Goal: Task Accomplishment & Management: Complete application form

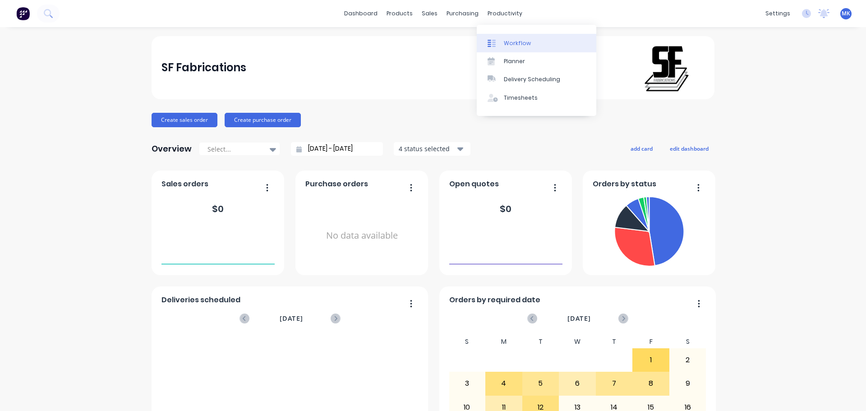
drag, startPoint x: 492, startPoint y: 17, endPoint x: 493, endPoint y: 46, distance: 29.3
click at [493, 46] on icon at bounding box center [494, 43] width 4 height 7
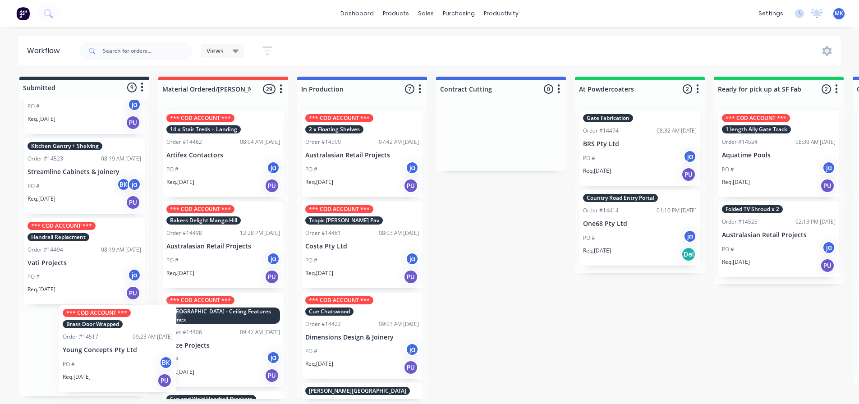
scroll to position [2, 0]
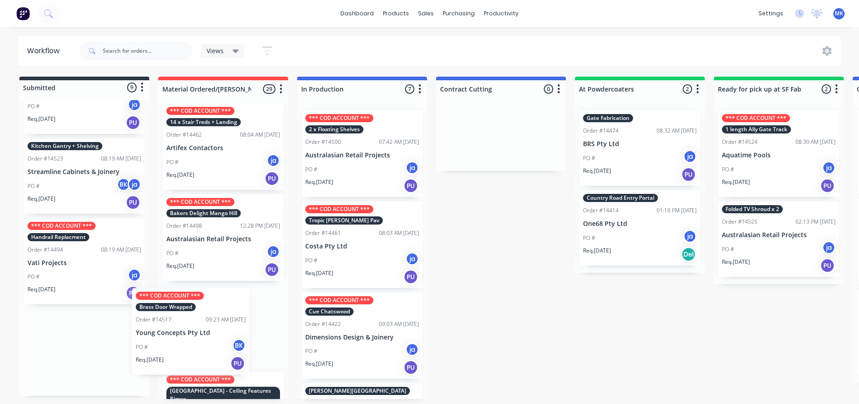
drag, startPoint x: 34, startPoint y: 362, endPoint x: 144, endPoint y: 341, distance: 111.9
click at [144, 341] on div "*** COD ACCOUNT *** [GEOGRAPHIC_DATA] + Benches Order #14509 11:16 AM [DATE] Ca…" at bounding box center [84, 248] width 130 height 296
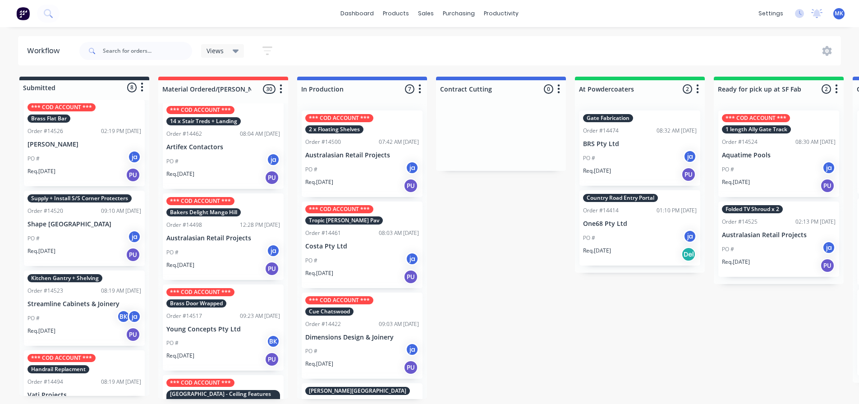
scroll to position [300, 0]
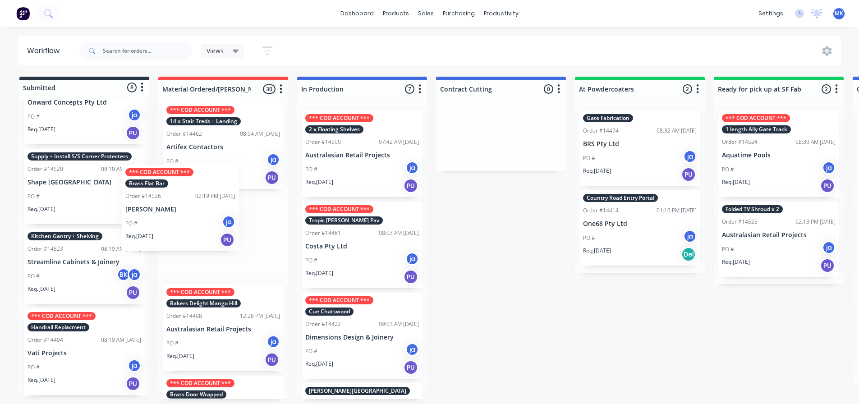
drag, startPoint x: 68, startPoint y: 210, endPoint x: 169, endPoint y: 228, distance: 102.9
click at [169, 228] on div "Submitted 8 Status colour #273444 hex #273444 Save Cancel Summaries Total order…" at bounding box center [744, 238] width 1503 height 322
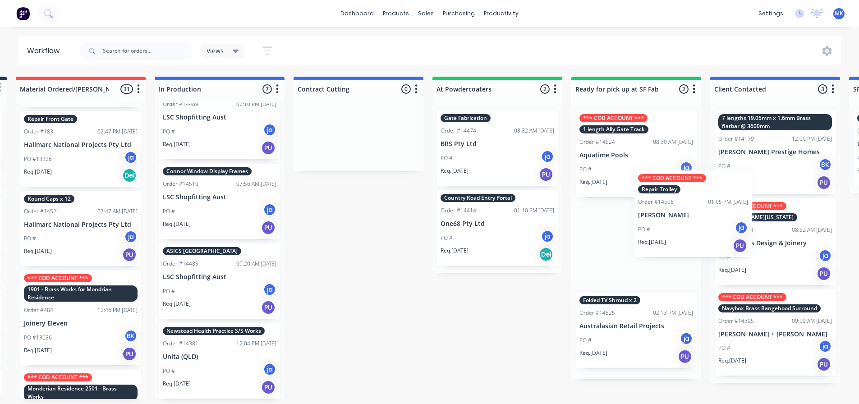
scroll to position [2, 156]
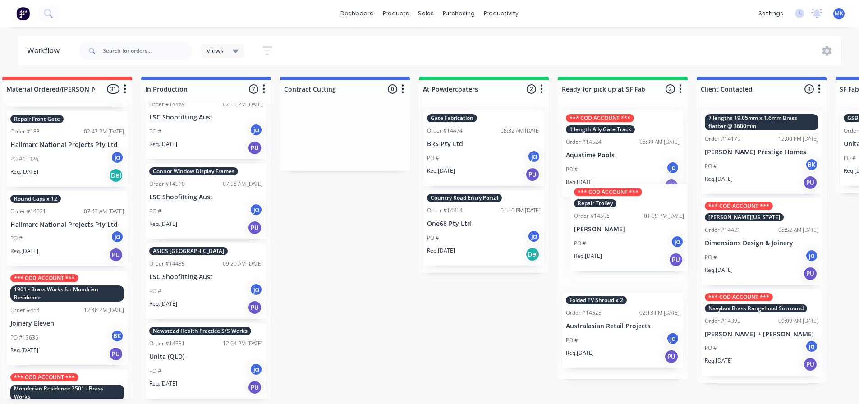
drag, startPoint x: 219, startPoint y: 289, endPoint x: 621, endPoint y: 214, distance: 409.1
click at [621, 214] on div "Submitted 7 Status colour #273444 hex #273444 Save Cancel Summaries Total order…" at bounding box center [588, 238] width 1503 height 322
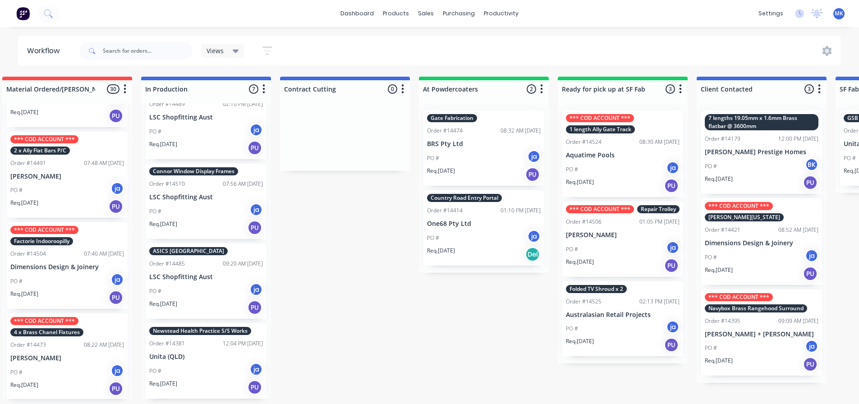
scroll to position [580, 0]
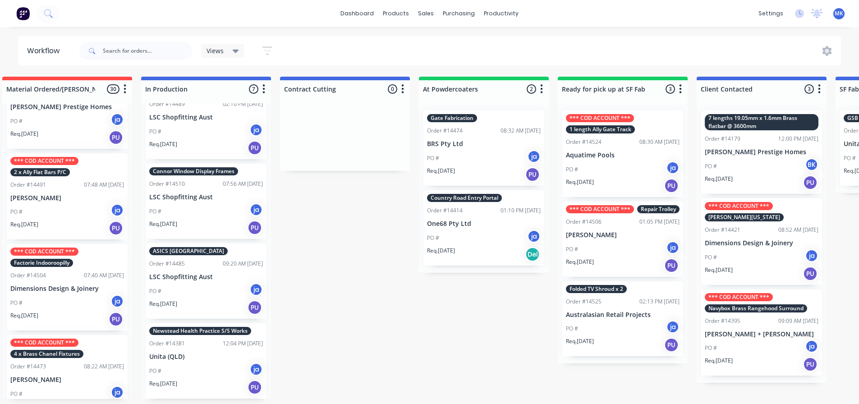
drag, startPoint x: 45, startPoint y: 259, endPoint x: 59, endPoint y: 206, distance: 55.6
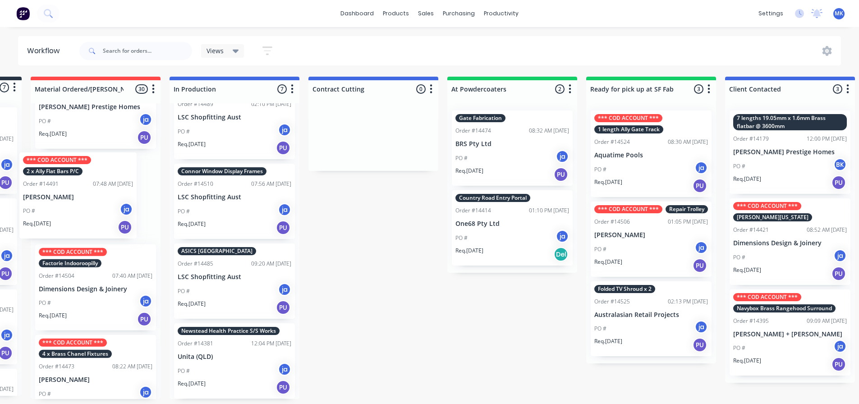
drag, startPoint x: 59, startPoint y: 202, endPoint x: 75, endPoint y: 212, distance: 19.0
click at [75, 212] on div "*** COD ACCOUNT *** 14 x Stair Treds + Landing Order #14462 08:04 AM [DATE] Art…" at bounding box center [96, 251] width 130 height 296
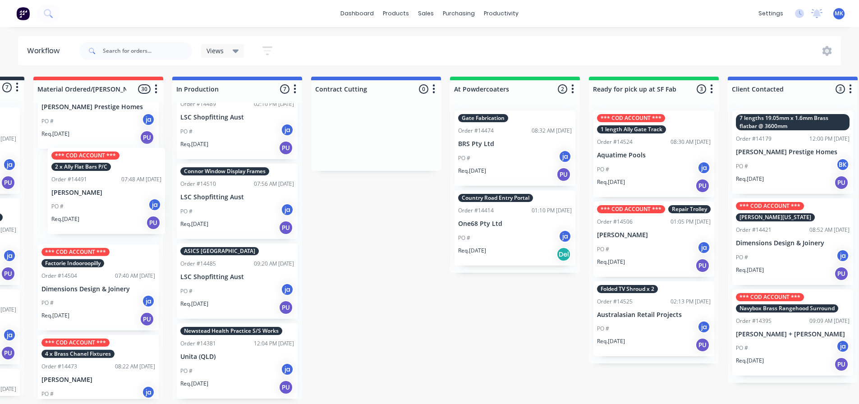
scroll to position [2, 122]
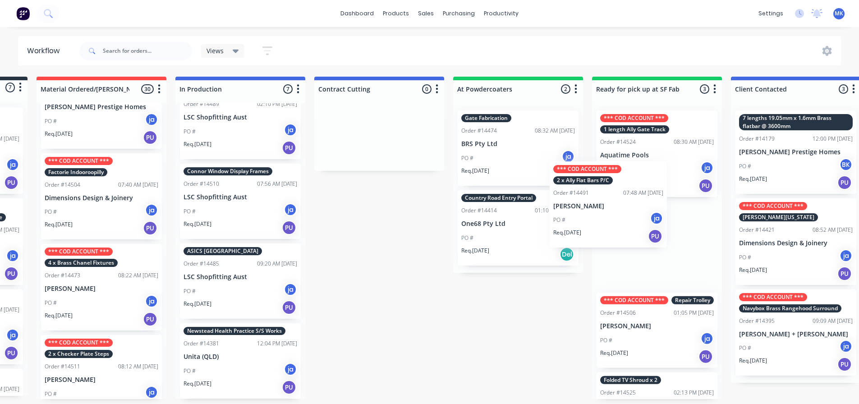
drag, startPoint x: 90, startPoint y: 210, endPoint x: 598, endPoint y: 225, distance: 507.8
click at [598, 225] on div "Submitted 7 Status colour #273444 hex #273444 Save Cancel Summaries Total order…" at bounding box center [623, 238] width 1503 height 322
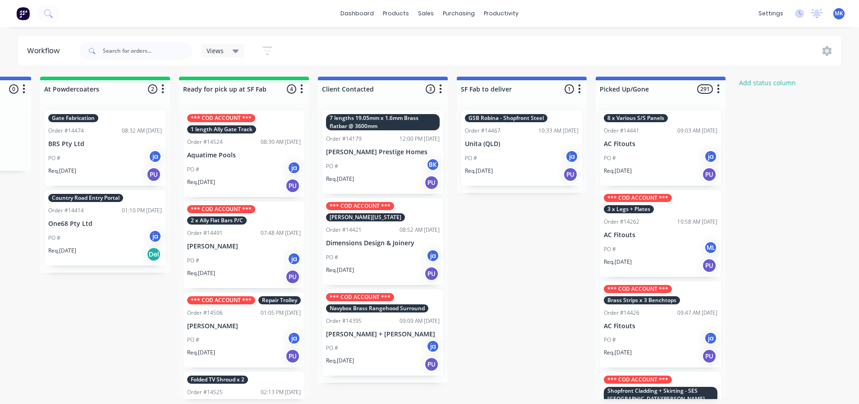
scroll to position [2, 562]
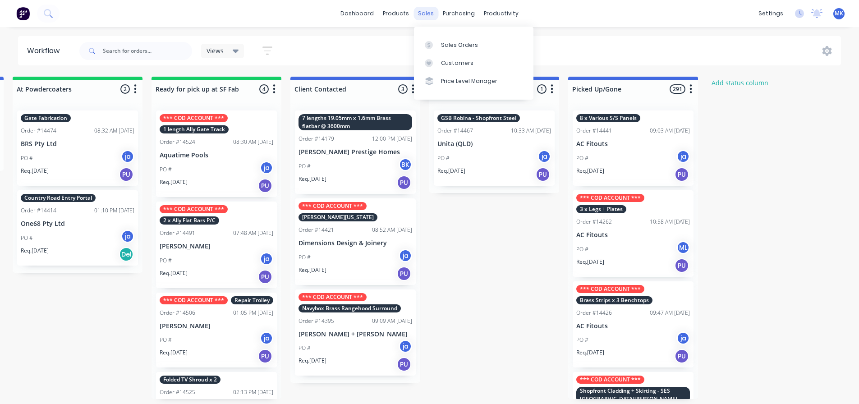
click at [425, 15] on div "sales" at bounding box center [425, 14] width 25 height 14
click at [439, 43] on link "Sales Orders" at bounding box center [473, 45] width 119 height 18
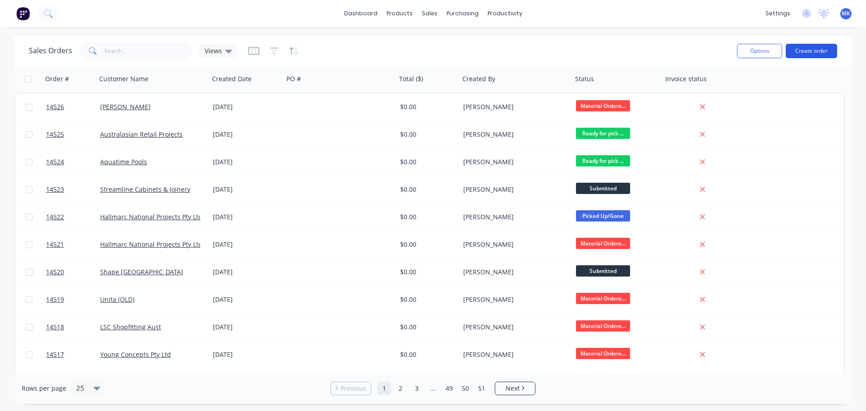
click at [798, 55] on button "Create order" at bounding box center [810, 51] width 51 height 14
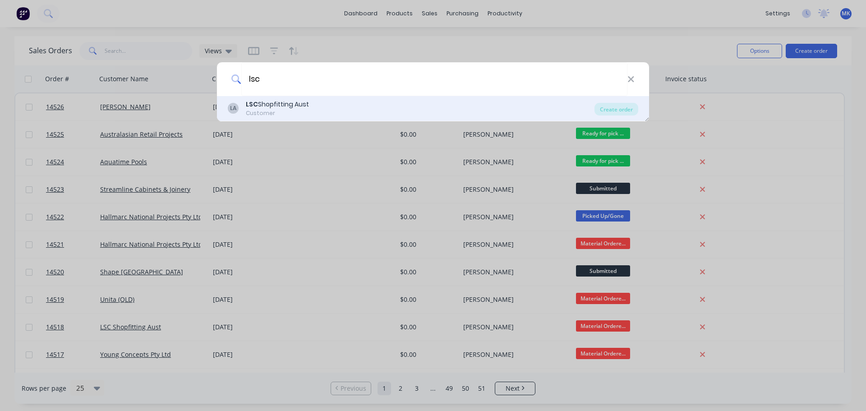
type input "lsc"
click at [326, 104] on div "LA LSC Shopfitting Aust Customer" at bounding box center [411, 109] width 367 height 18
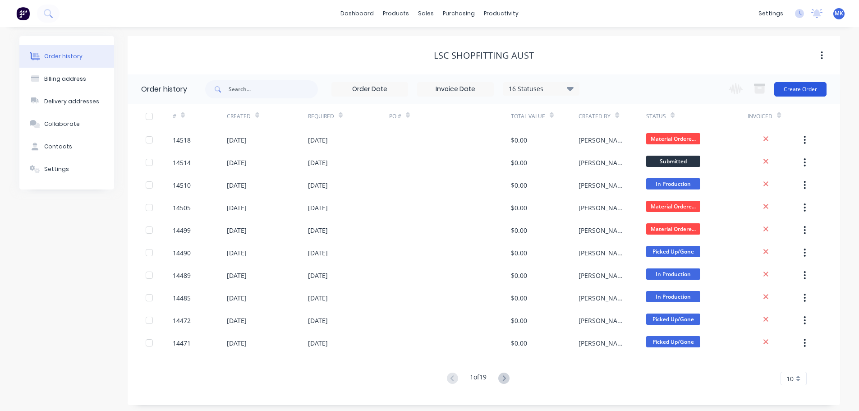
click at [797, 91] on button "Create Order" at bounding box center [800, 89] width 52 height 14
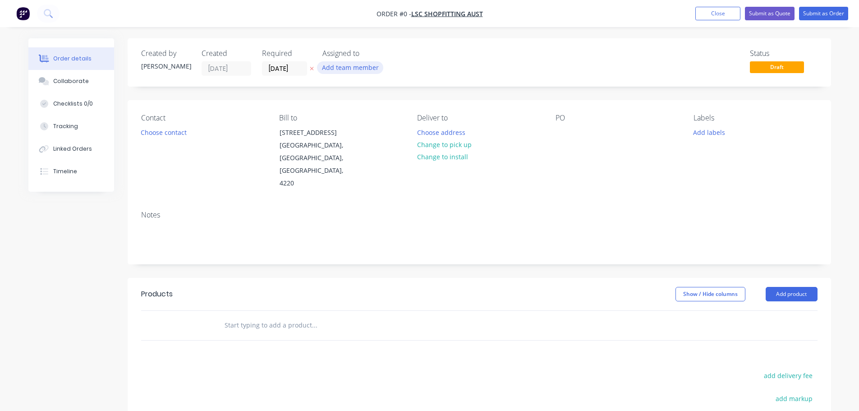
click at [345, 72] on button "Add team member" at bounding box center [350, 67] width 66 height 12
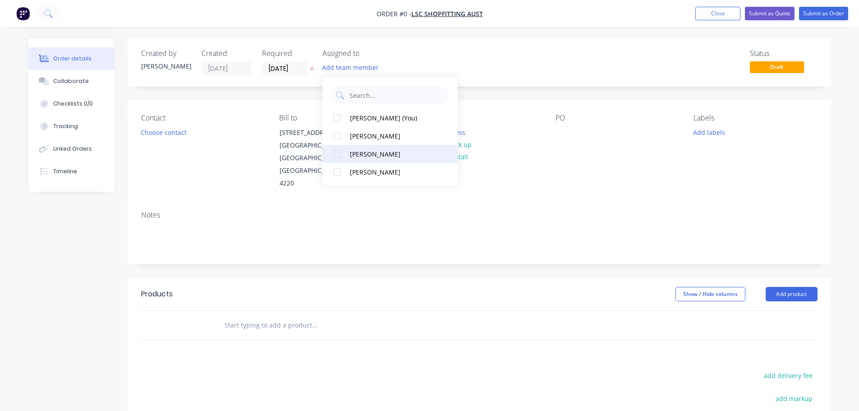
click at [359, 149] on div "[PERSON_NAME]" at bounding box center [395, 153] width 90 height 9
click at [168, 128] on div "Order details Collaborate Checklists 0/0 Tracking Linked Orders Timeline Order …" at bounding box center [429, 304] width 820 height 532
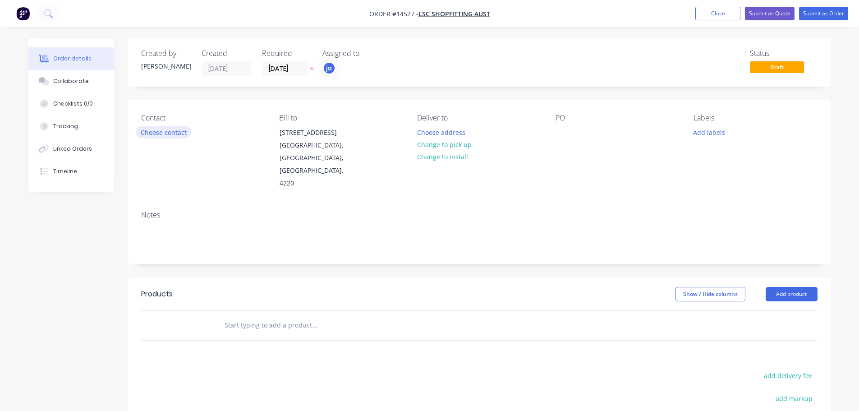
click at [164, 127] on button "Choose contact" at bounding box center [163, 132] width 55 height 12
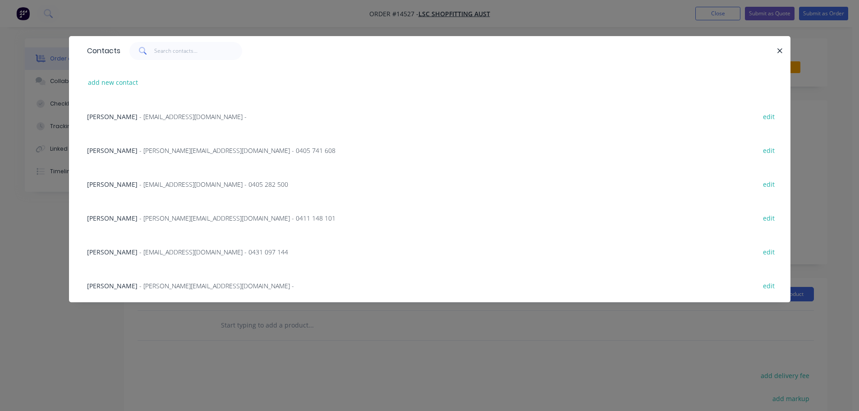
click at [145, 163] on div "[PERSON_NAME] - [PERSON_NAME][EMAIL_ADDRESS][DOMAIN_NAME] - 0405 741 608 edit" at bounding box center [429, 150] width 694 height 34
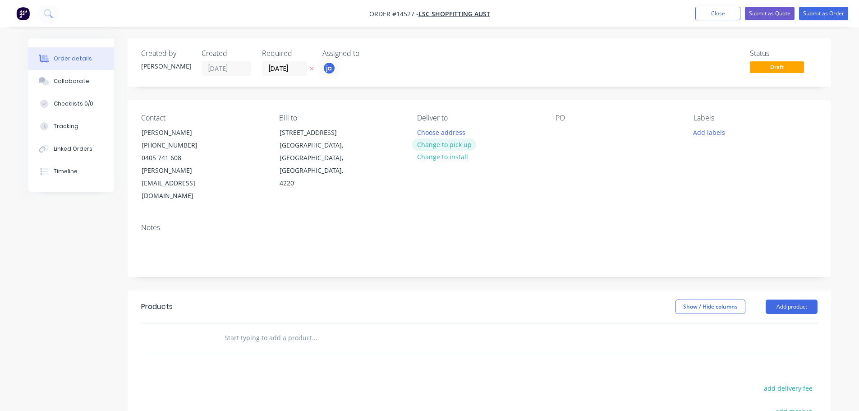
click at [420, 150] on button "Change to pick up" at bounding box center [444, 144] width 64 height 12
click at [695, 132] on button "Add labels" at bounding box center [708, 132] width 41 height 12
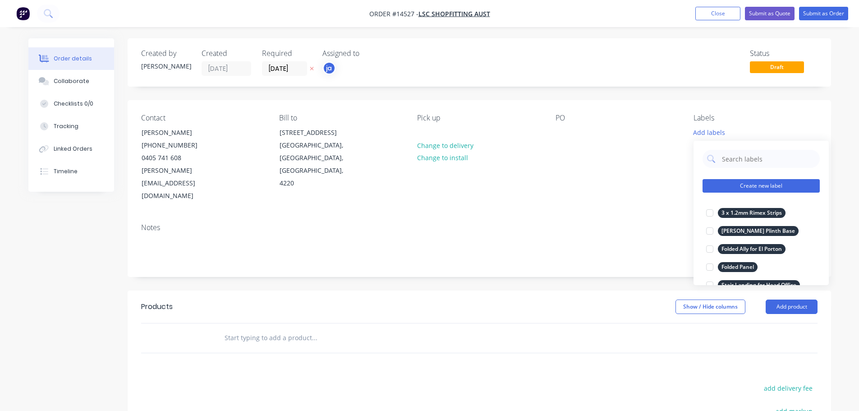
click at [771, 188] on button "Create new label" at bounding box center [760, 186] width 117 height 14
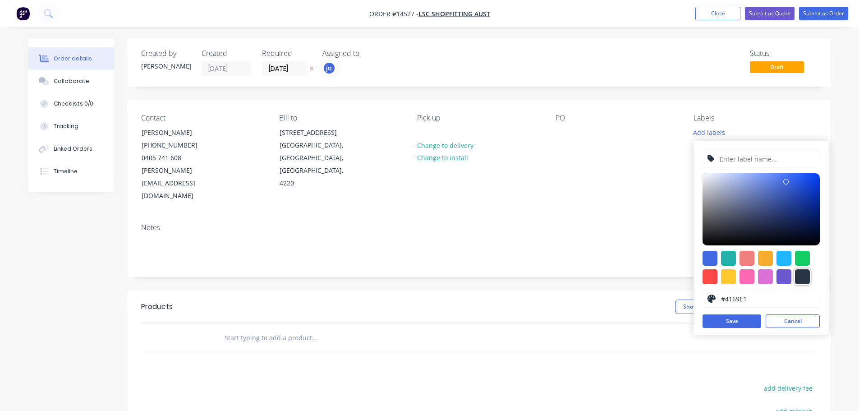
click at [806, 275] on div at bounding box center [802, 276] width 15 height 15
type input "#273444"
click at [772, 159] on input "text" at bounding box center [767, 158] width 96 height 17
paste input "Roll Shopfront Channel"
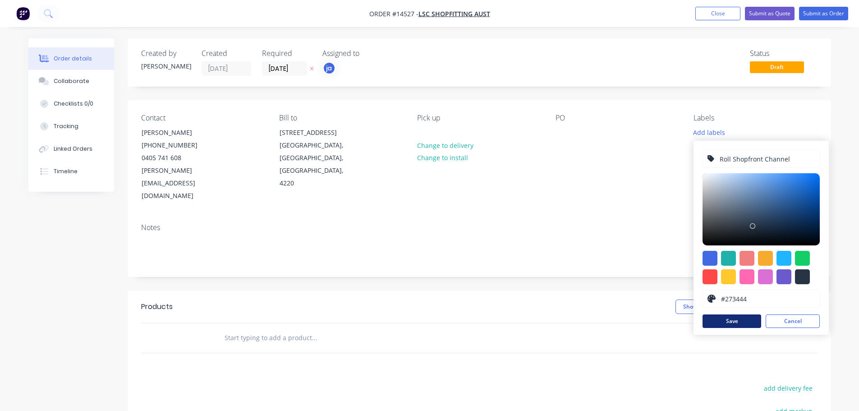
type input "Roll Shopfront Channel"
click at [746, 323] on button "Save" at bounding box center [731, 321] width 59 height 14
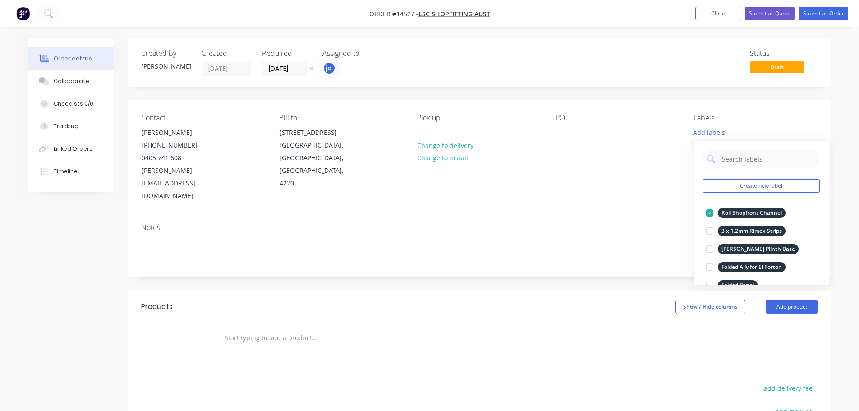
click at [339, 329] on input "text" at bounding box center [314, 338] width 180 height 18
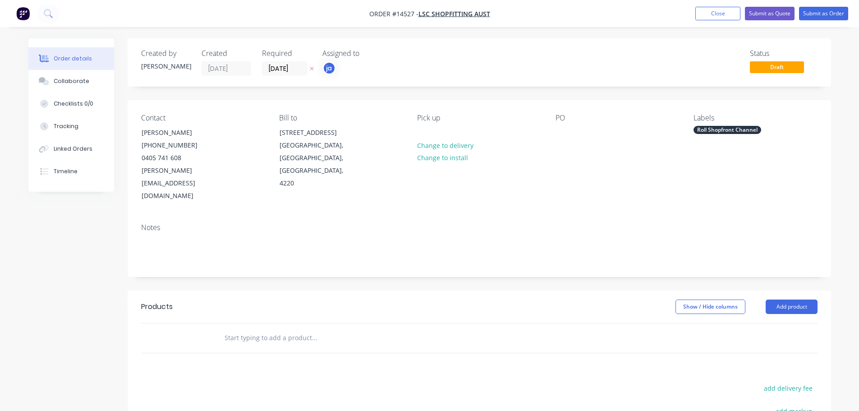
paste input "Roll Shopfront Channel"
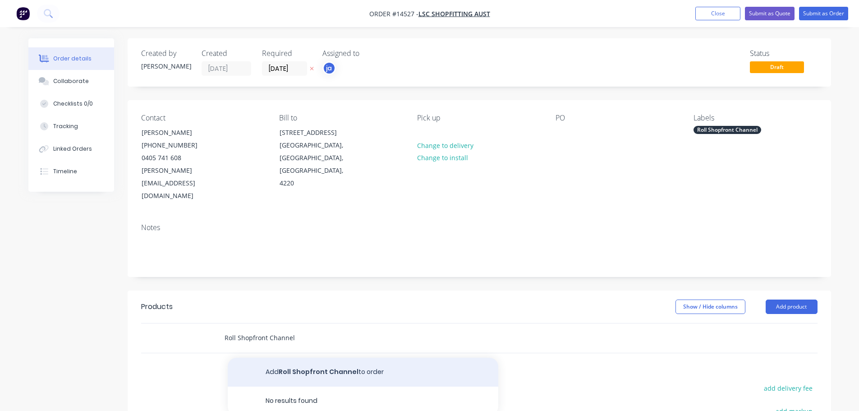
type input "Roll Shopfront Channel"
click at [295, 357] on button "Add Roll Shopfront Channel to order" at bounding box center [363, 371] width 270 height 29
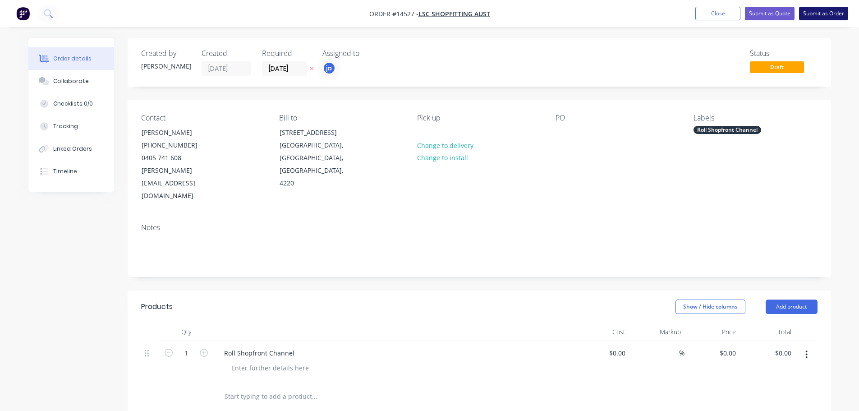
click at [828, 18] on button "Submit as Order" at bounding box center [823, 14] width 49 height 14
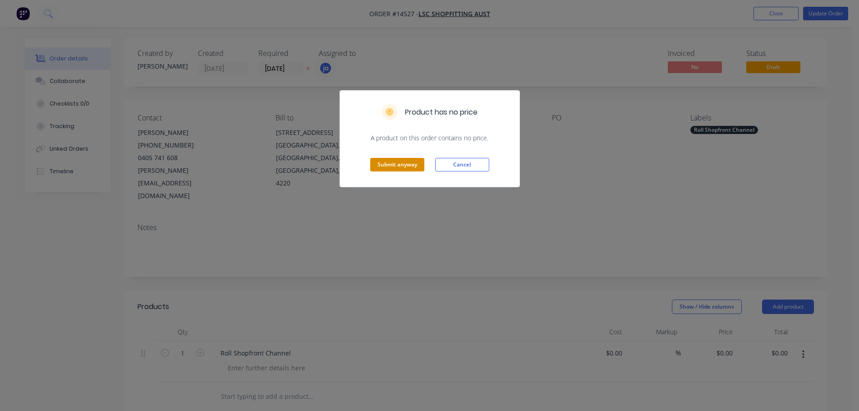
click at [410, 165] on button "Submit anyway" at bounding box center [397, 165] width 54 height 14
